Goal: Task Accomplishment & Management: Use online tool/utility

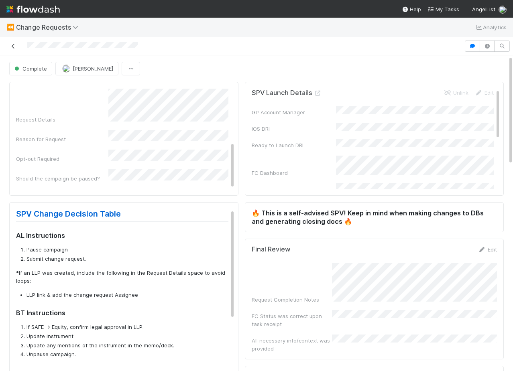
click at [11, 45] on icon at bounding box center [13, 46] width 8 height 5
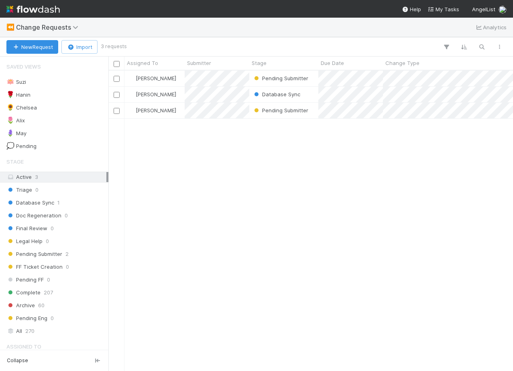
scroll to position [300, 404]
click at [41, 25] on span "Change Requests" at bounding box center [49, 27] width 66 height 8
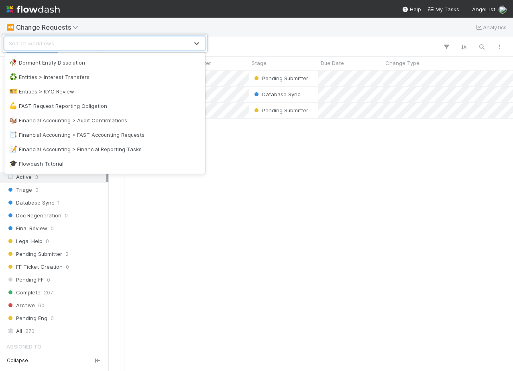
scroll to position [221, 0]
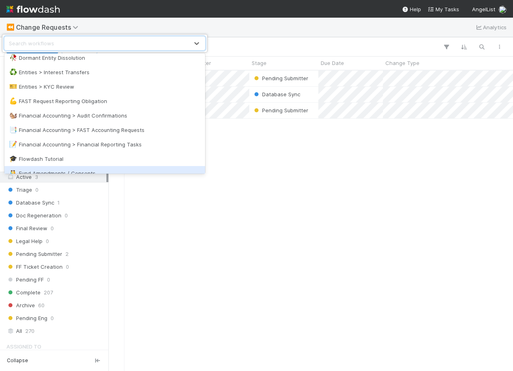
click at [159, 239] on div "option Fund Amendments / Consents focused, 24 of 63. 63 results available. Use …" at bounding box center [256, 185] width 513 height 371
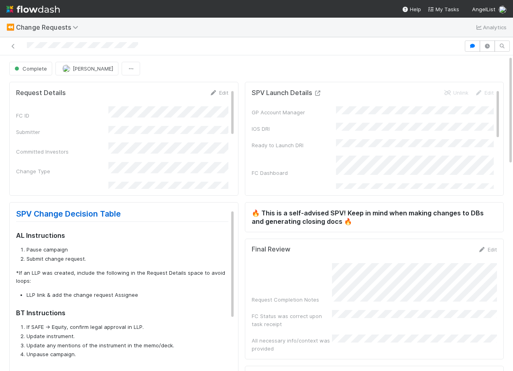
click at [317, 92] on icon at bounding box center [318, 93] width 8 height 5
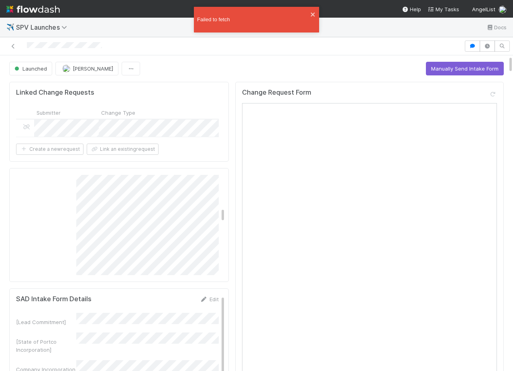
click at [187, 72] on div "Launched Amy Saks Manually Send Intake Form" at bounding box center [256, 69] width 494 height 14
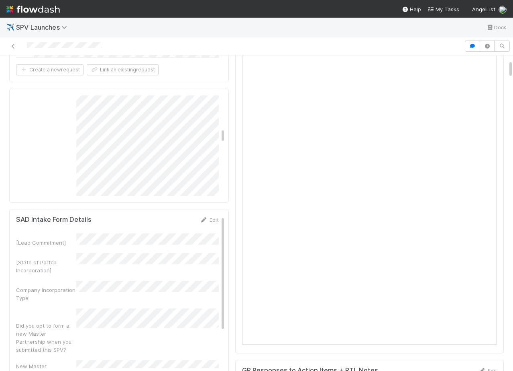
scroll to position [58, 0]
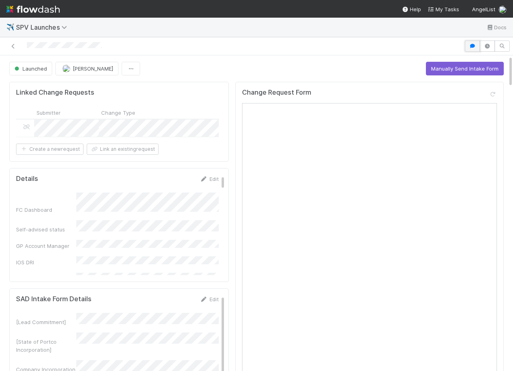
click at [467, 41] on button "button" at bounding box center [472, 46] width 15 height 11
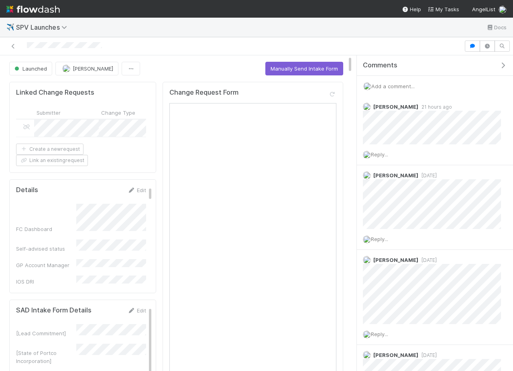
click at [392, 83] on span "Add a comment..." at bounding box center [392, 86] width 43 height 6
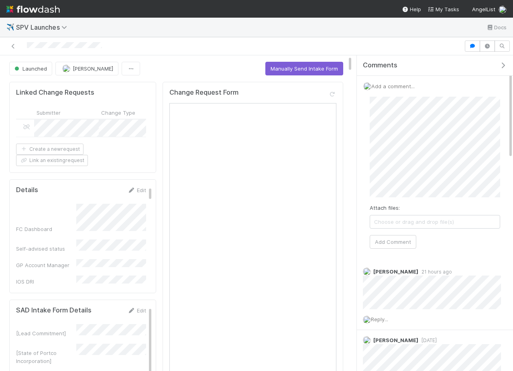
click at [385, 249] on div "Attach files: Choose or drag and drop file(s) Add Comment" at bounding box center [434, 172] width 143 height 165
click at [390, 239] on button "Add Comment" at bounding box center [393, 242] width 47 height 14
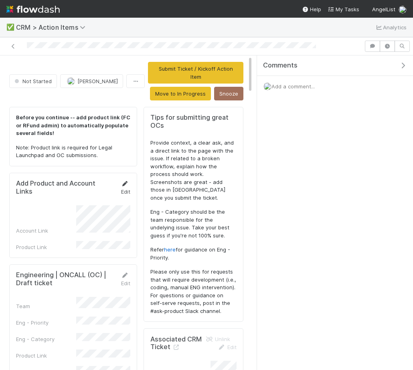
click at [124, 181] on icon at bounding box center [125, 183] width 8 height 5
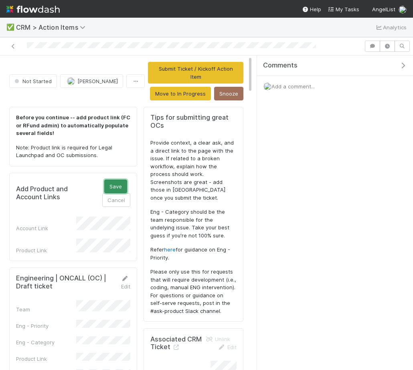
click at [118, 180] on button "Save" at bounding box center [115, 186] width 23 height 14
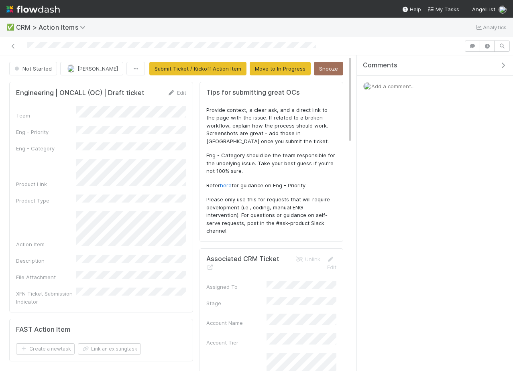
click at [171, 97] on form "Engineering | ONCALL (OC) | Draft ticket Edit Team Eng - Priority Eng - Categor…" at bounding box center [101, 197] width 170 height 217
click at [176, 92] on link "Edit" at bounding box center [176, 92] width 19 height 6
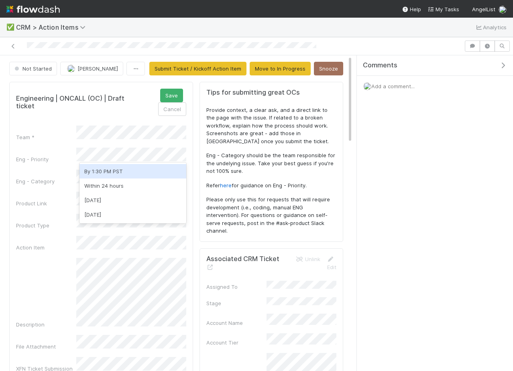
click at [121, 171] on div "By 1:30 PM PST" at bounding box center [132, 171] width 107 height 14
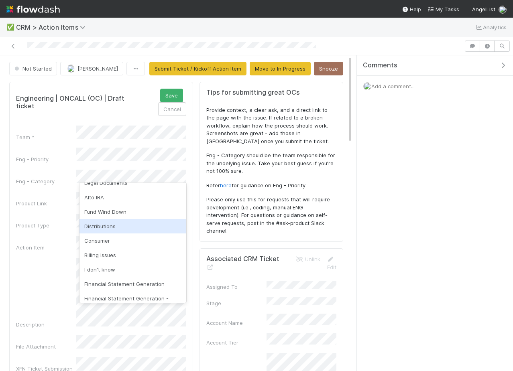
scroll to position [440, 0]
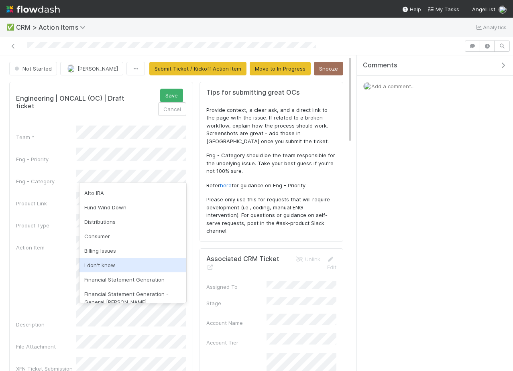
click at [117, 258] on div "I don't know" at bounding box center [132, 265] width 107 height 14
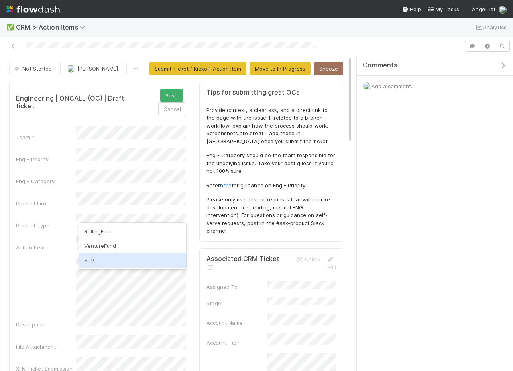
click at [97, 260] on div "SPV" at bounding box center [132, 260] width 107 height 14
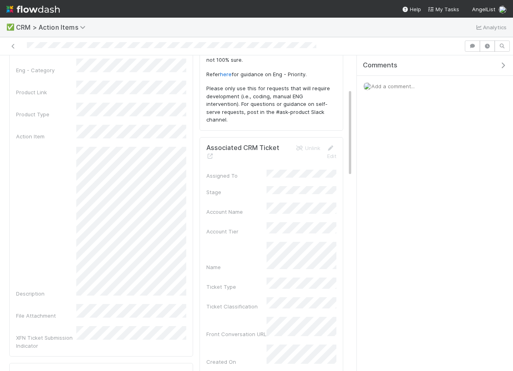
scroll to position [120, 0]
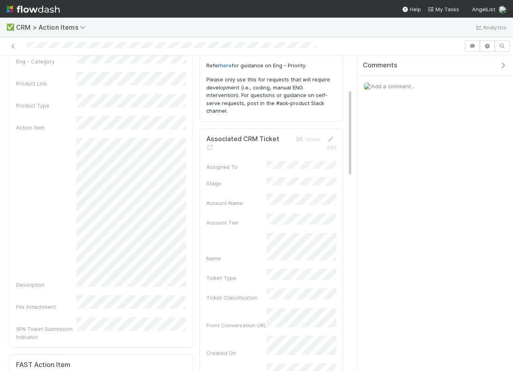
click at [52, 270] on div "Description" at bounding box center [101, 213] width 170 height 151
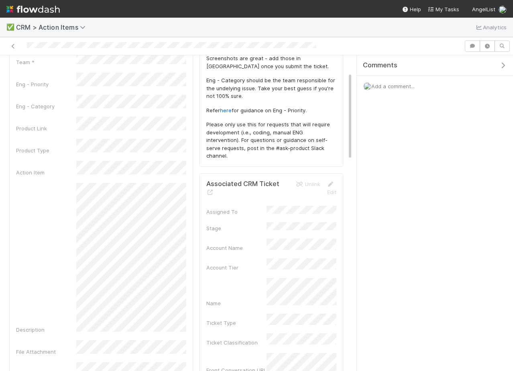
scroll to position [28, 0]
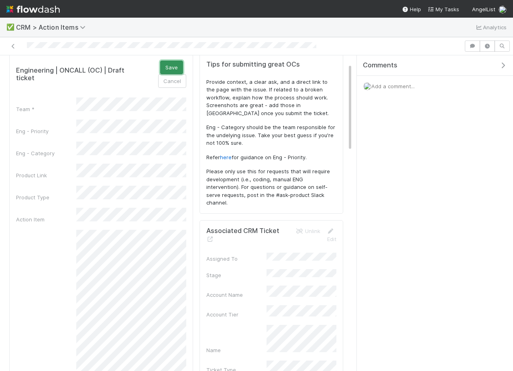
click at [179, 65] on button "Save" at bounding box center [171, 68] width 23 height 14
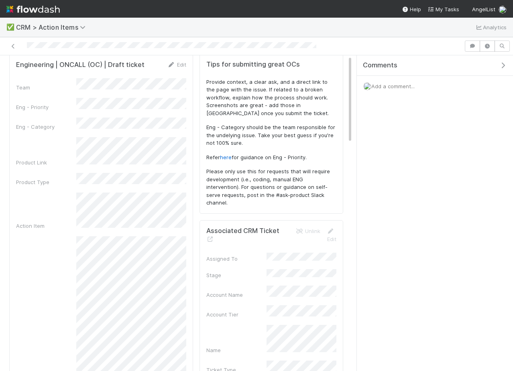
scroll to position [0, 0]
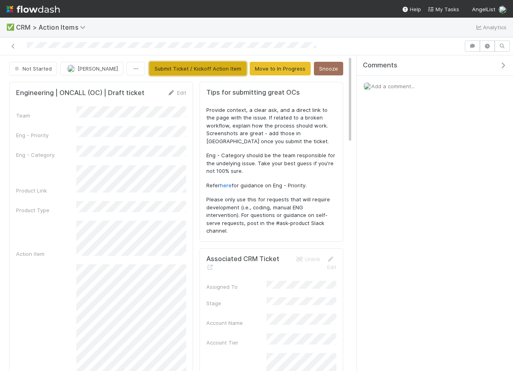
click at [217, 70] on button "Submit Ticket / Kickoff Action Item" at bounding box center [197, 69] width 97 height 14
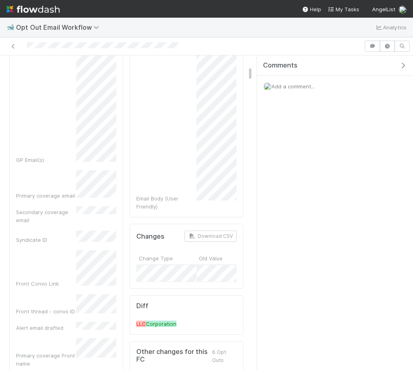
scroll to position [461, 0]
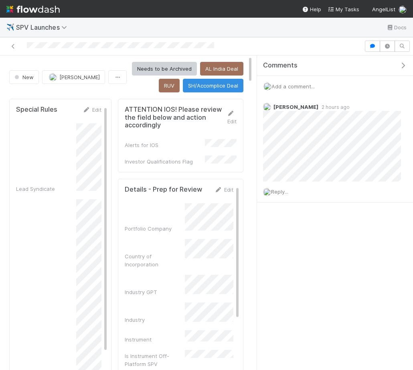
click at [400, 67] on icon "button" at bounding box center [403, 65] width 8 height 6
